Goal: Find specific page/section: Find specific page/section

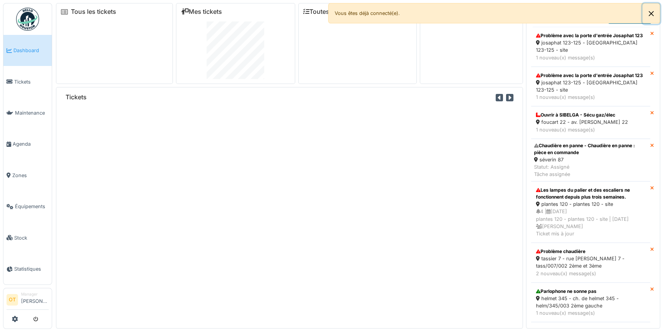
click at [648, 15] on button "Close" at bounding box center [651, 13] width 17 height 20
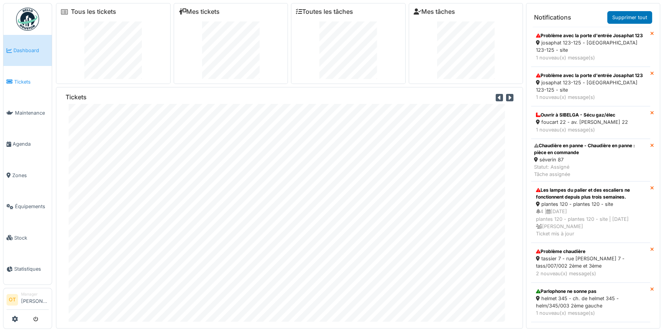
click at [27, 74] on link "Tickets" at bounding box center [27, 81] width 48 height 31
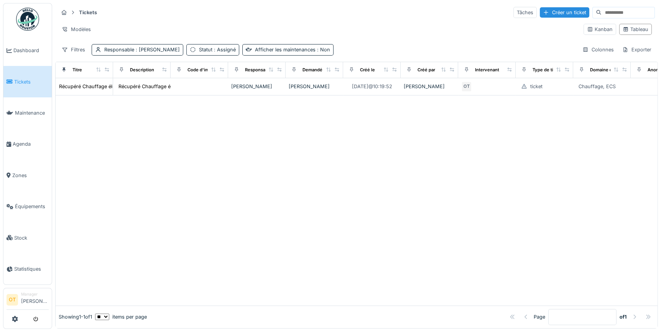
drag, startPoint x: 307, startPoint y: 122, endPoint x: 311, endPoint y: 119, distance: 4.9
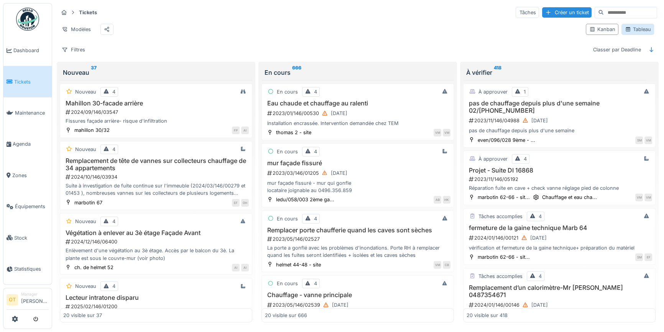
click at [635, 33] on div "Tableau" at bounding box center [638, 29] width 26 height 7
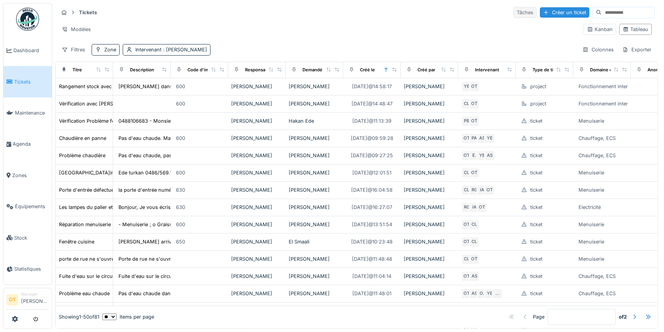
click at [514, 9] on div "Tâches" at bounding box center [525, 12] width 23 height 11
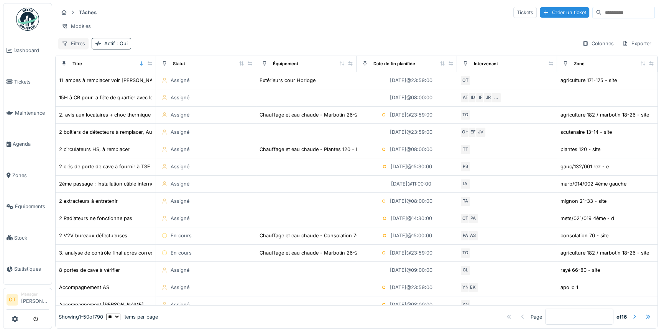
click at [73, 46] on div "Filtres" at bounding box center [73, 43] width 30 height 11
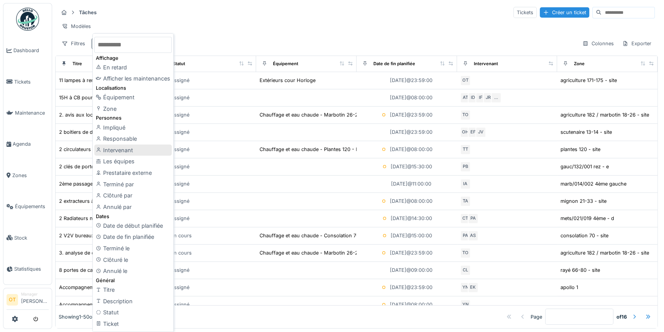
click at [119, 152] on div "Intervenant" at bounding box center [132, 151] width 77 height 12
